Goal: Task Accomplishment & Management: Complete application form

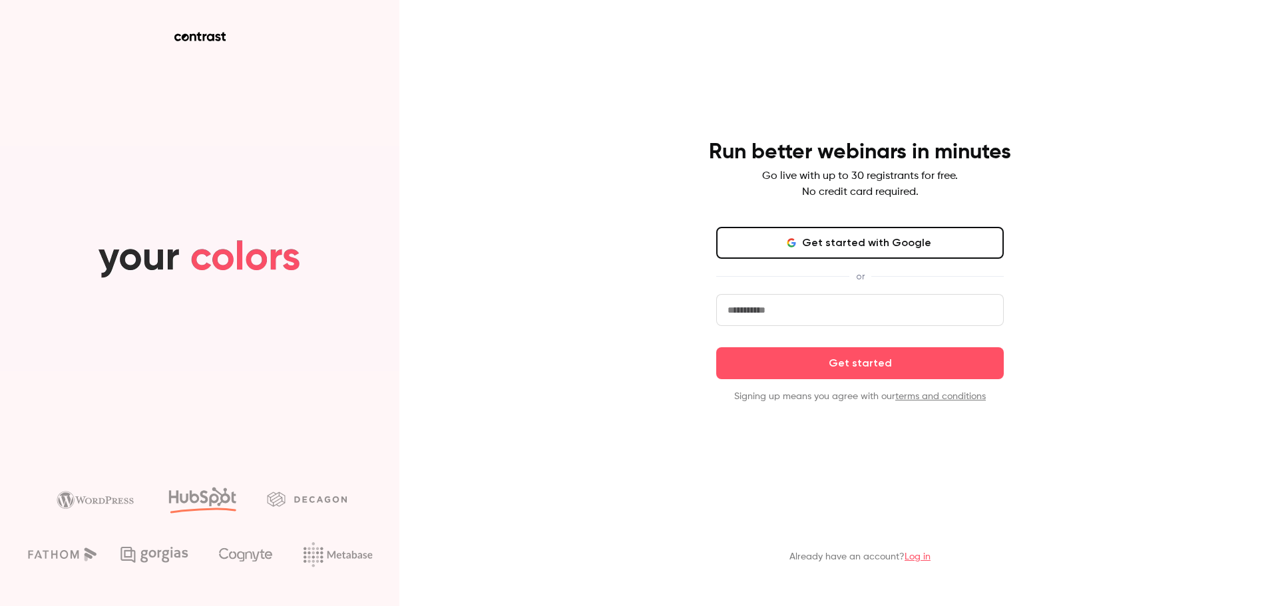
click at [861, 233] on button "Get started with Google" at bounding box center [860, 243] width 288 height 32
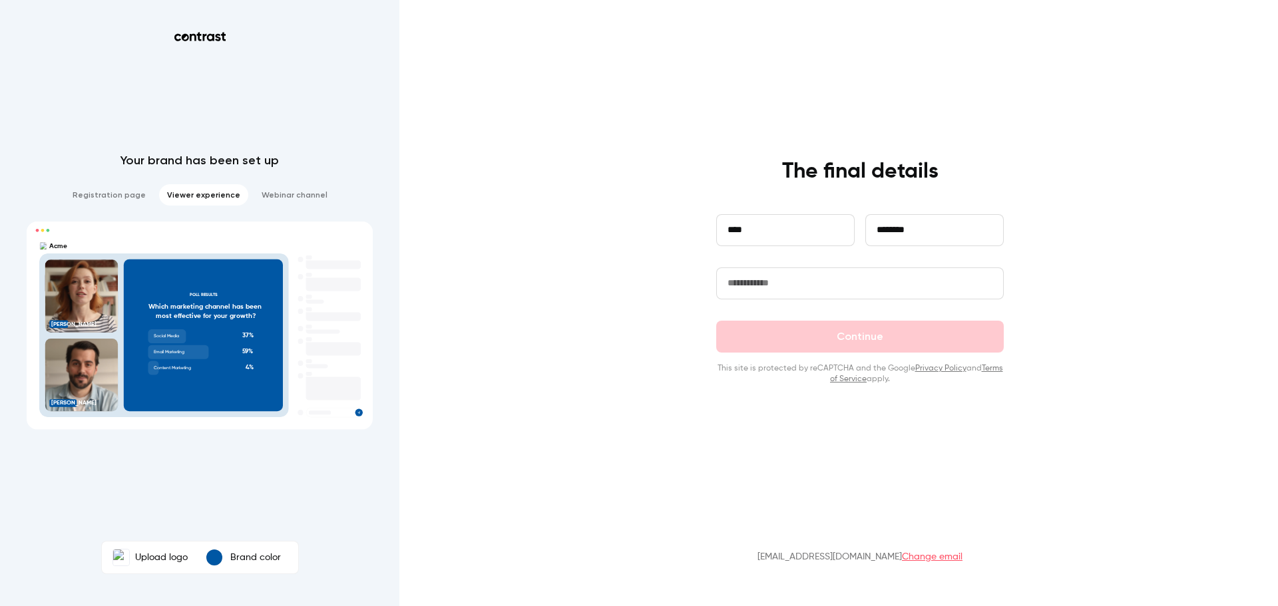
click at [797, 284] on input "text" at bounding box center [860, 284] width 288 height 32
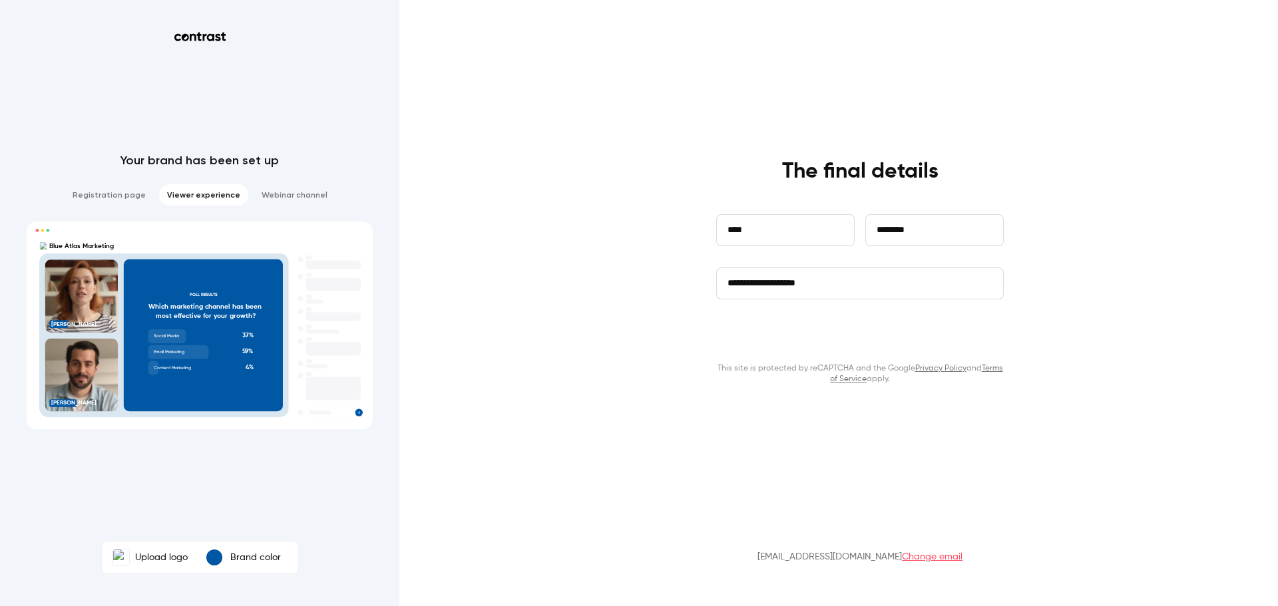
type input "**********"
click at [824, 333] on button "Continue" at bounding box center [860, 337] width 288 height 32
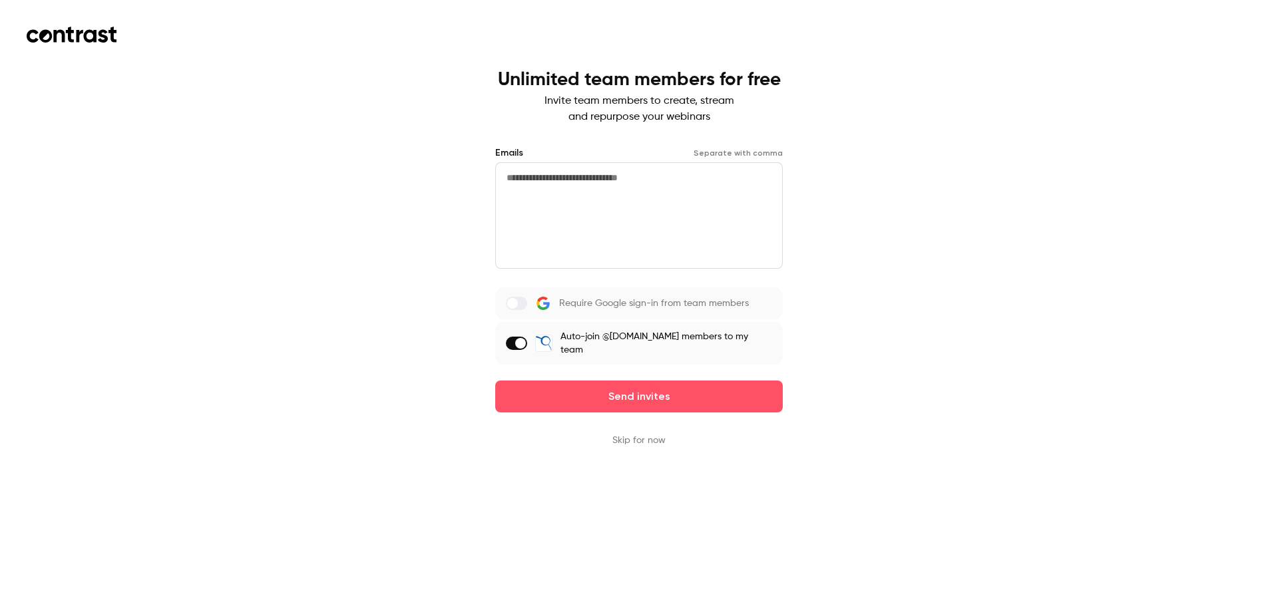
click at [632, 438] on button "Skip for now" at bounding box center [638, 440] width 53 height 13
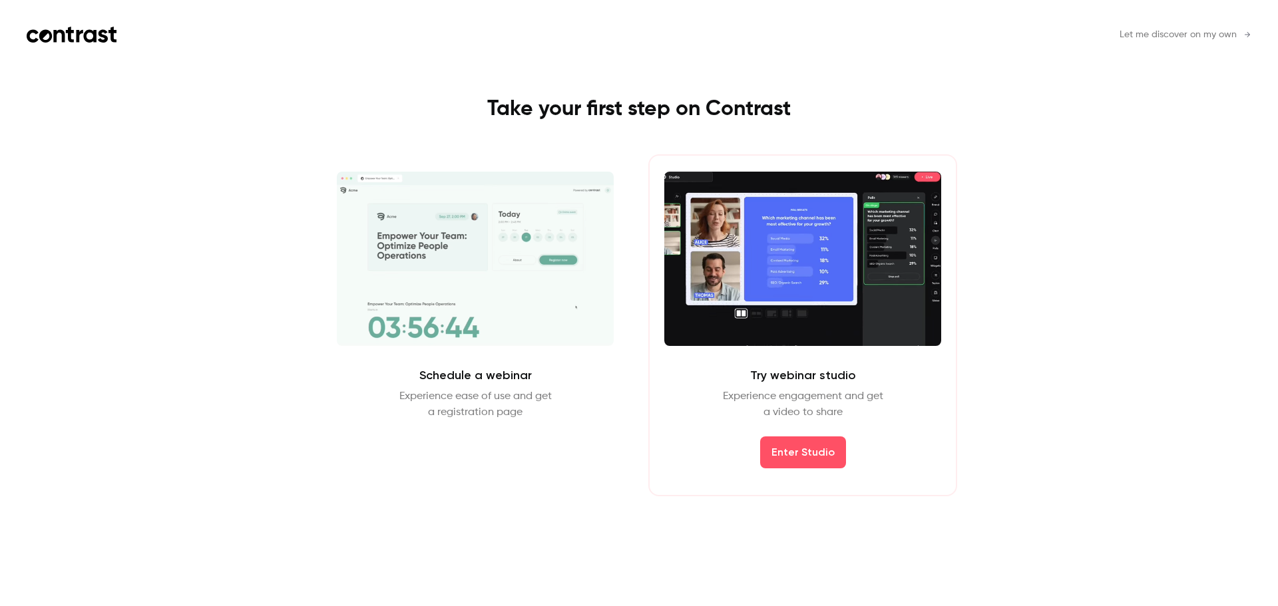
click at [1182, 37] on span "Let me discover on my own" at bounding box center [1177, 35] width 117 height 14
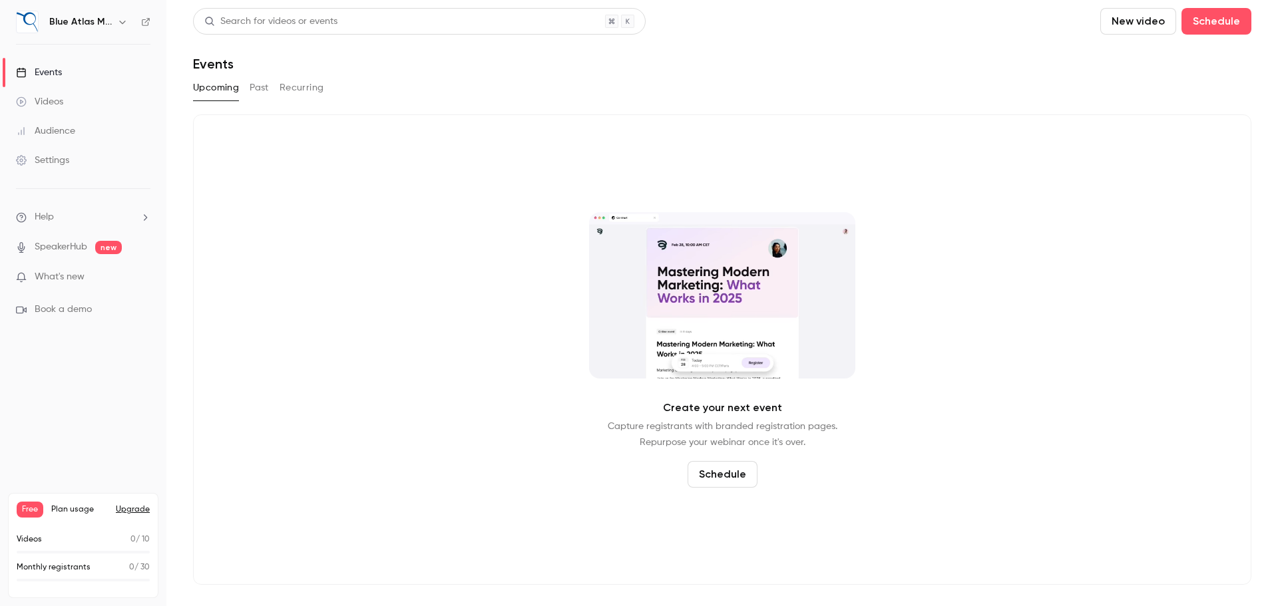
click at [261, 91] on button "Past" at bounding box center [259, 87] width 19 height 21
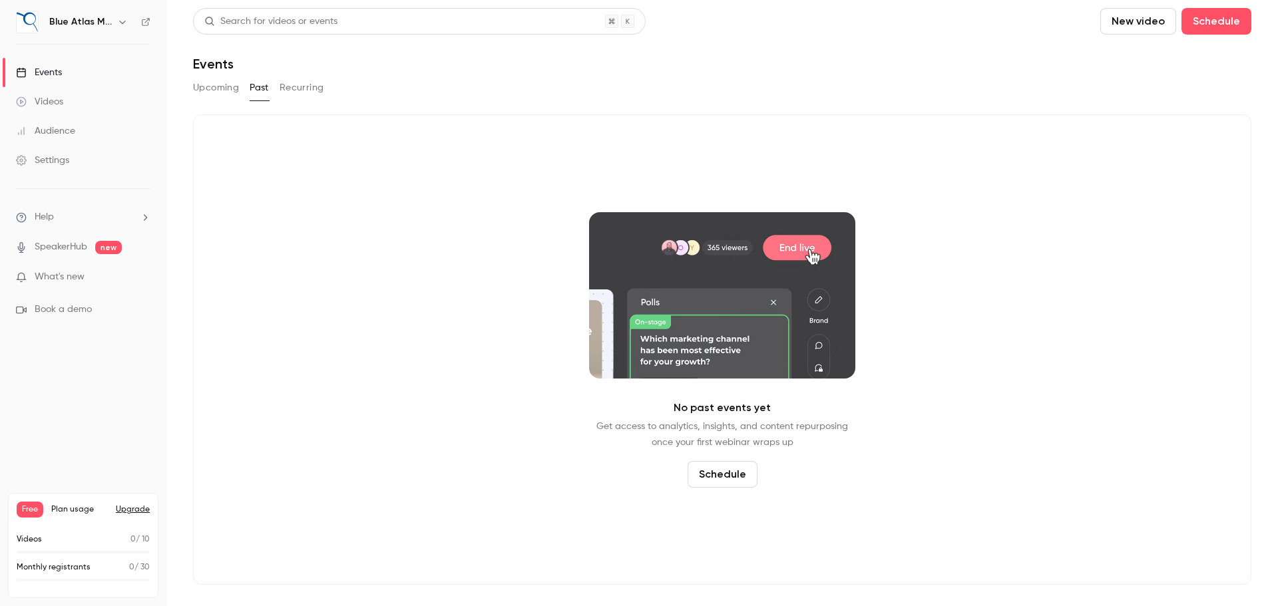
click at [47, 100] on div "Videos" at bounding box center [39, 101] width 47 height 13
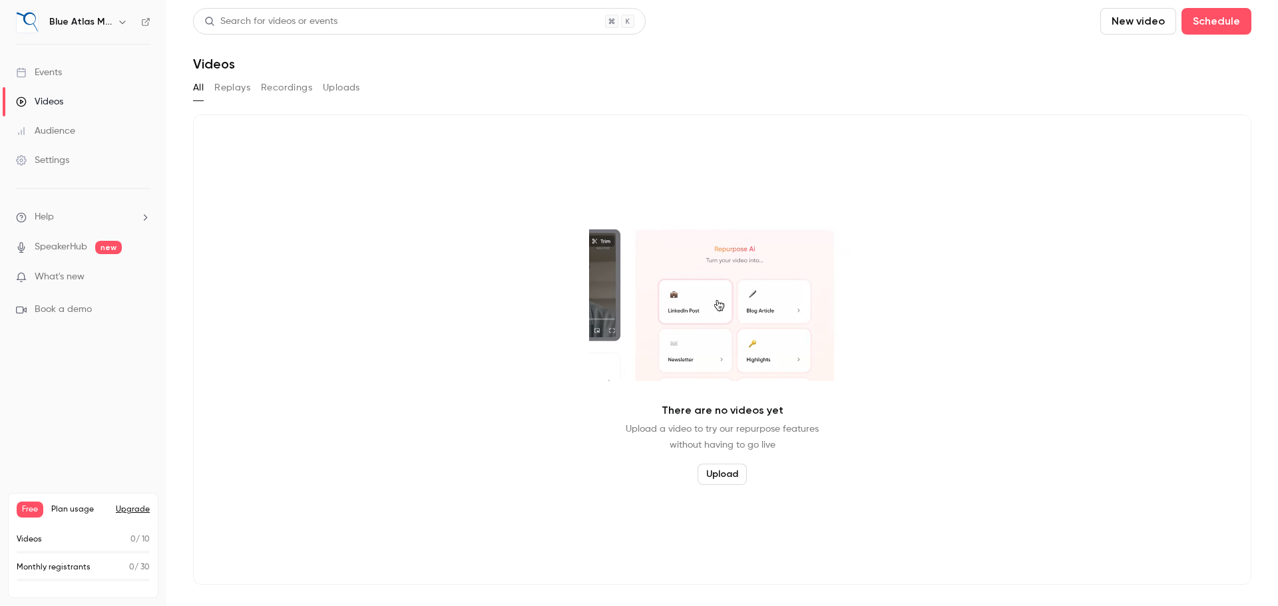
click at [717, 474] on button "Upload" at bounding box center [722, 474] width 49 height 21
